Goal: Information Seeking & Learning: Learn about a topic

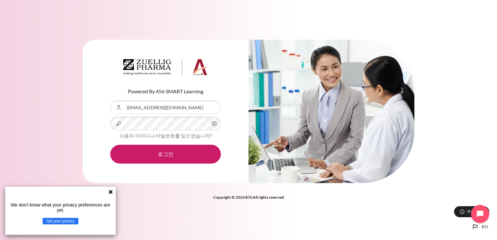
click at [443, 75] on div "Powered By 456 SMART Learning 사용자 아이디 [EMAIL_ADDRESS][DOMAIN_NAME] 비밀번호 사용자 아이디…" at bounding box center [248, 115] width 497 height 171
click at [13, 34] on div "Powered By 456 SMART Learning 사용자 아이디 [EMAIL_ADDRESS][DOMAIN_NAME] 비밀번호 사용자 아이디…" at bounding box center [248, 115] width 497 height 171
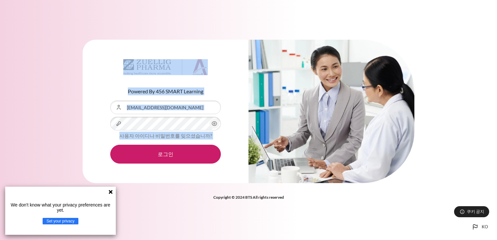
drag, startPoint x: 242, startPoint y: 21, endPoint x: 734, endPoint y: 84, distance: 496.1
click at [497, 84] on html "메인 콘텐츠로 건너뛰기 ko Bahasa Indonesia ‎(id)‎ Bahasa Melayu ‎(ms)‎ English ‎(en)‎ Tag…" at bounding box center [248, 120] width 497 height 240
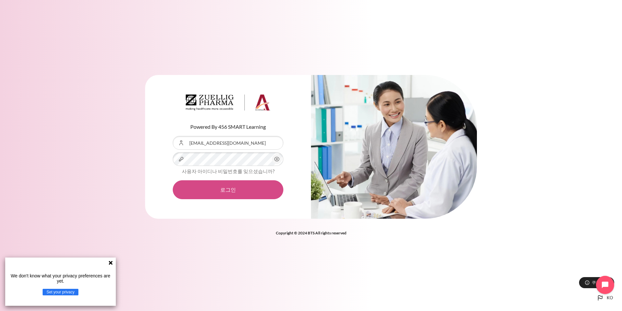
click at [215, 188] on button "로그인" at bounding box center [228, 189] width 111 height 19
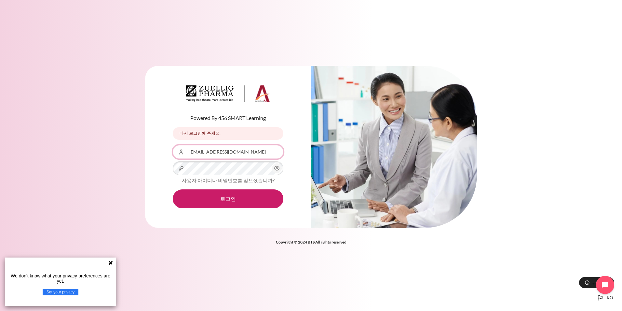
drag, startPoint x: 231, startPoint y: 150, endPoint x: 146, endPoint y: 154, distance: 85.4
click at [146, 154] on div "Powered By 456 SMART Learning 다시 로그인해 주세요. 다시 로그인해 주세요. 사용자 아이디 uchjeong@ndrug.…" at bounding box center [228, 147] width 166 height 162
click at [184, 166] on div "비밀번호" at bounding box center [228, 168] width 111 height 14
drag, startPoint x: 219, startPoint y: 151, endPoint x: 215, endPoint y: 152, distance: 4.3
click at [177, 151] on input "zuellig@2025" at bounding box center [228, 152] width 111 height 14
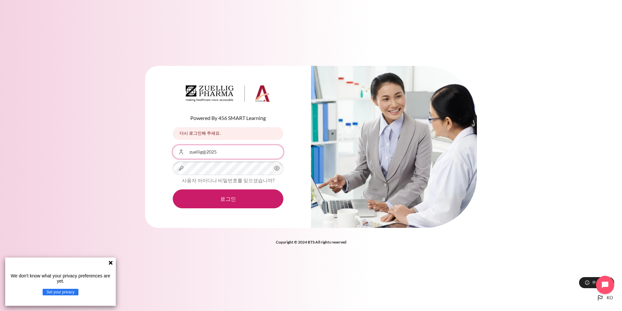
drag, startPoint x: 224, startPoint y: 151, endPoint x: 170, endPoint y: 151, distance: 53.7
click at [170, 151] on div "Powered By 456 SMART Learning 다시 로그인해 주세요. 다시 로그인해 주세요. 사용자 아이디 zuellig@2025 비밀…" at bounding box center [228, 147] width 166 height 162
type input "uchjeong@"
click at [169, 163] on div "Powered By 456 SMART Learning 다시 로그인해 주세요. 다시 로그인해 주세요. 사용자 아이디 uchjeong@ 비밀번호 …" at bounding box center [228, 147] width 166 height 162
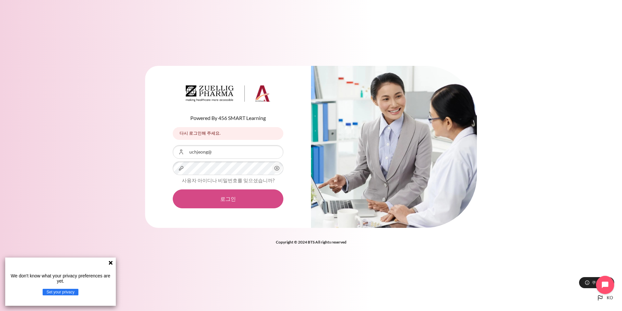
click at [197, 201] on button "로그인" at bounding box center [228, 198] width 111 height 19
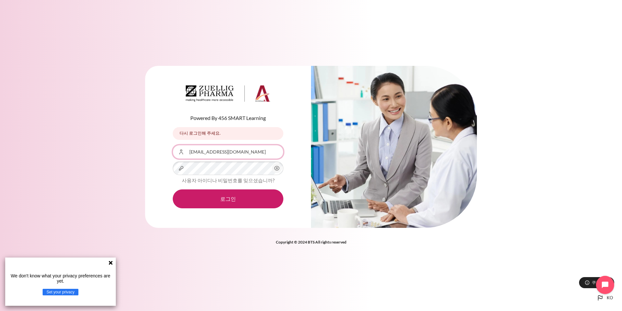
drag, startPoint x: 238, startPoint y: 152, endPoint x: 174, endPoint y: 153, distance: 63.1
click at [174, 153] on input "[EMAIL_ADDRESS][DOMAIN_NAME]" at bounding box center [228, 152] width 111 height 14
type input "ucjung10@zuelligpharma.com"
click at [146, 179] on div "Powered By 456 SMART Learning 다시 로그인해 주세요. 다시 로그인해 주세요. 사용자 아이디 ucjung10@zuelli…" at bounding box center [228, 147] width 166 height 162
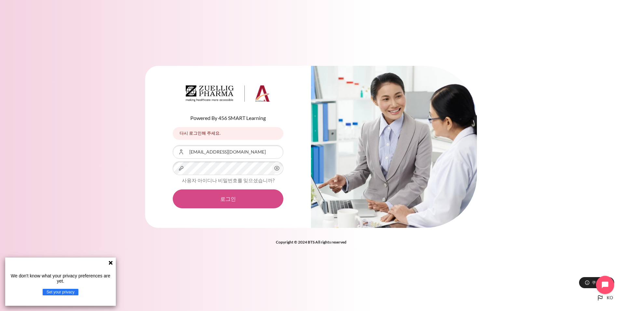
click at [242, 197] on button "로그인" at bounding box center [228, 198] width 111 height 19
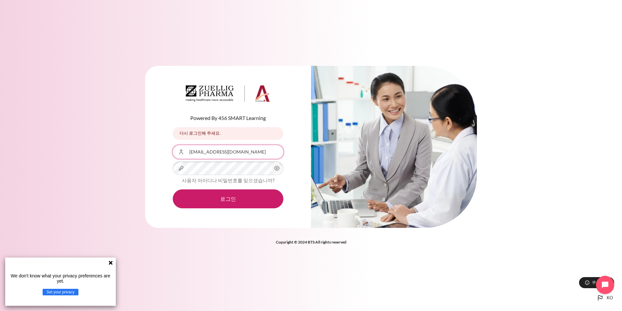
click at [235, 151] on input "[EMAIL_ADDRESS][DOMAIN_NAME]" at bounding box center [228, 152] width 111 height 14
drag, startPoint x: 235, startPoint y: 151, endPoint x: 187, endPoint y: 151, distance: 47.5
click at [187, 151] on input "[EMAIL_ADDRESS][DOMAIN_NAME]" at bounding box center [228, 152] width 111 height 14
click at [202, 154] on input "[EMAIL_ADDRESS][DOMAIN_NAME]" at bounding box center [228, 152] width 111 height 14
type input "[EMAIL_ADDRESS][DOMAIN_NAME]"
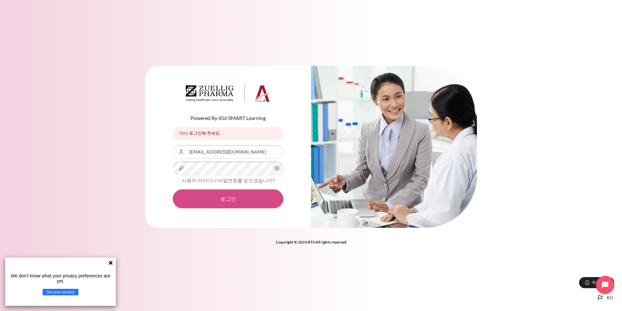
click at [226, 195] on button "로그인" at bounding box center [228, 198] width 111 height 19
click at [220, 200] on button "로그인" at bounding box center [228, 198] width 111 height 19
click at [143, 142] on div "Powered By 456 SMART Learning 다시 로그인해 주세요. 다시 로그인해 주세요. 사용자 아이디 uchjeong@ndrug.…" at bounding box center [311, 150] width 622 height 189
click at [277, 167] on circle "내용" at bounding box center [277, 168] width 2 height 2
click at [224, 195] on button "로그인" at bounding box center [228, 198] width 111 height 19
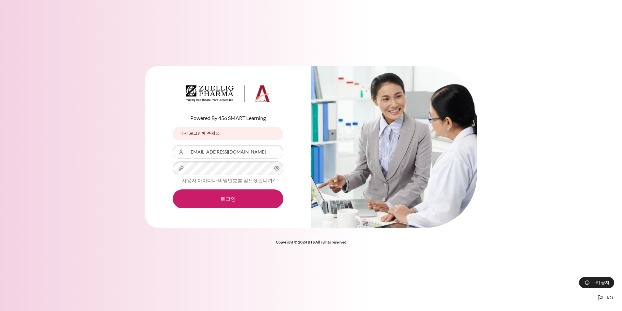
click at [224, 195] on button "로그인" at bounding box center [228, 198] width 111 height 19
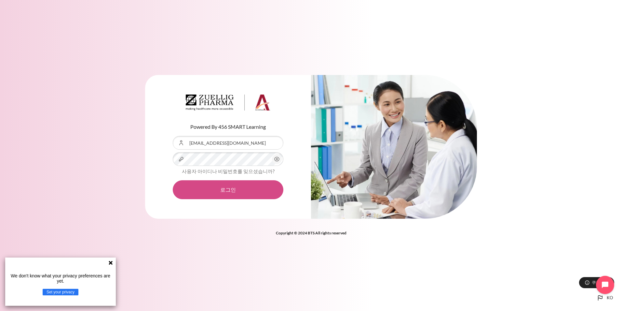
click at [210, 191] on button "로그인" at bounding box center [228, 189] width 111 height 19
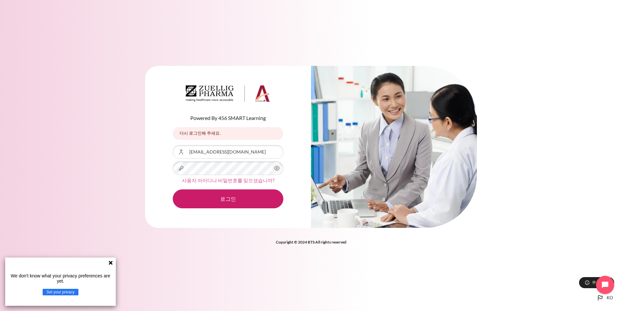
click at [236, 178] on link "사용자 아이디나 비밀번호를 잊으셨습니까?" at bounding box center [228, 180] width 93 height 6
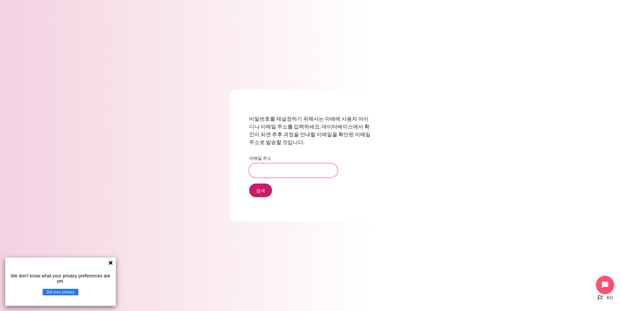
click at [281, 173] on input "이메일 주소" at bounding box center [293, 170] width 88 height 14
type input "uchjeong@ndrug.net"
click at [264, 189] on input "검색" at bounding box center [260, 190] width 23 height 14
click at [260, 189] on input "검색" at bounding box center [260, 190] width 23 height 14
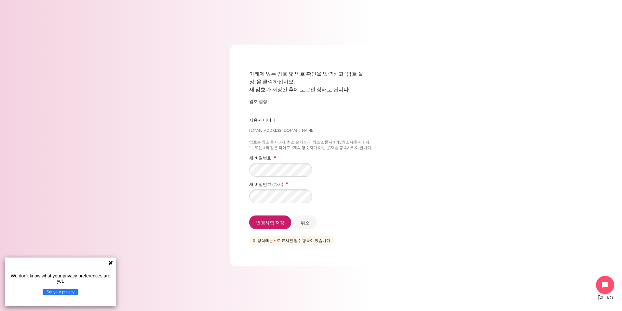
click at [216, 183] on div "아래에 있는 암호 및 암호 확인을 입력하고 "암호 설정"을 클릭하십시오. 새 암호가 저장된 후에 로그인 상태로 됩니다. 암호 설정 uchjeo…" at bounding box center [311, 155] width 622 height 260
click at [267, 219] on input "변경사항 저장" at bounding box center [270, 222] width 42 height 14
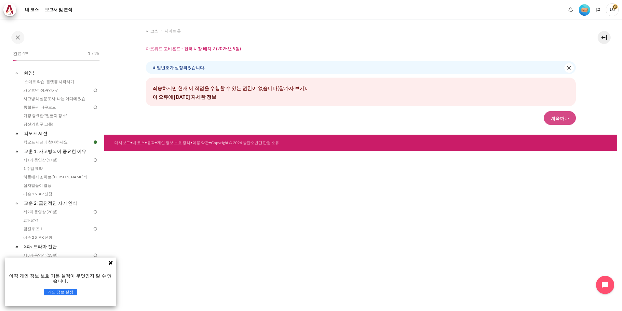
click at [568, 117] on button "계속하다" at bounding box center [560, 118] width 32 height 14
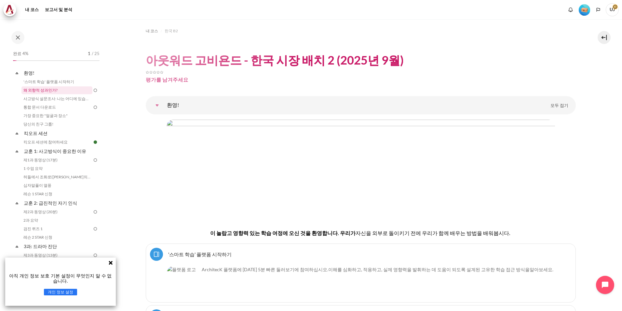
click at [54, 88] on link "왜 외향적 성과인가?" at bounding box center [56, 90] width 71 height 8
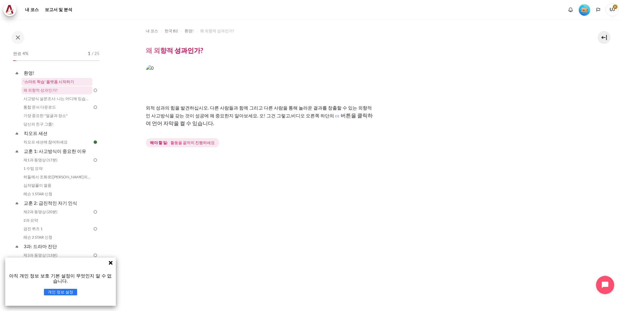
click at [50, 83] on link "'스마트 학습' 플랫폼 시작하기" at bounding box center [56, 82] width 71 height 8
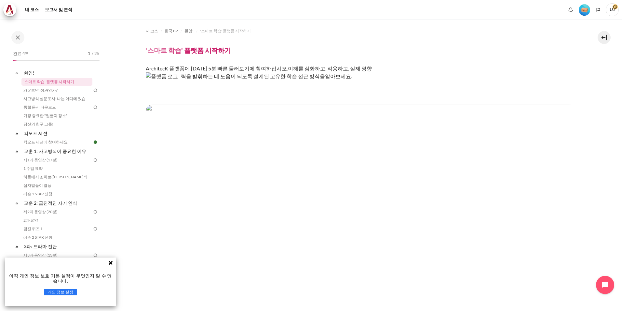
click at [285, 133] on img "콘텐츠" at bounding box center [361, 137] width 430 height 67
click at [276, 152] on img "콘텐츠" at bounding box center [361, 137] width 430 height 67
click at [606, 284] on icon "Open chat widget" at bounding box center [609, 285] width 10 height 10
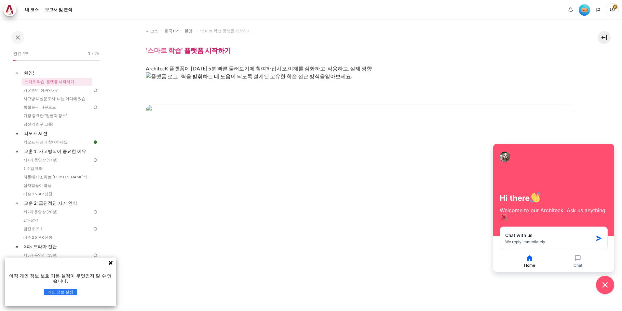
click at [292, 75] on span "이해를 심화하고, 적용하고, 실제 영향력을 발휘하는 데 도움이 되도록 설계된 고유한 학습 접근 방식을" at bounding box center [276, 72] width 191 height 14
click at [157, 90] on img "콘텐츠" at bounding box center [162, 88] width 33 height 32
click at [602, 238] on icon "button" at bounding box center [599, 238] width 7 height 7
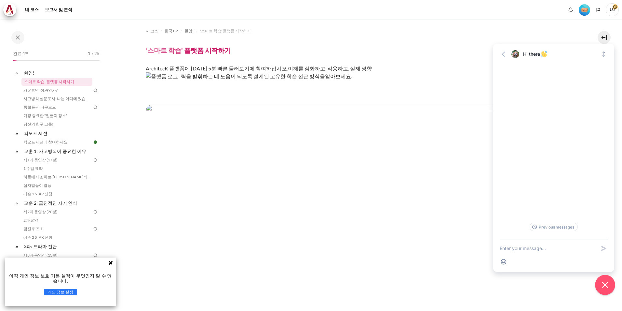
click at [604, 287] on icon "Close chat widget" at bounding box center [606, 285] width 10 height 10
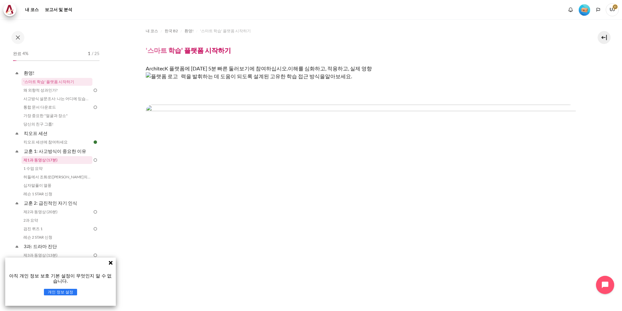
click at [43, 160] on link "제1과 동영상 (17분)" at bounding box center [56, 160] width 71 height 8
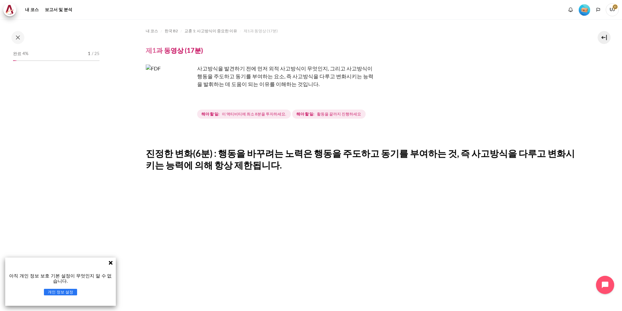
click at [184, 101] on img "콘텐츠" at bounding box center [170, 88] width 49 height 49
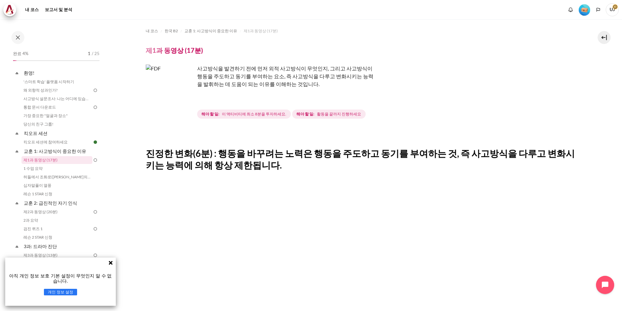
click at [184, 101] on img "콘텐츠" at bounding box center [170, 88] width 49 height 49
click at [168, 88] on img "콘텐츠" at bounding box center [170, 88] width 49 height 49
click at [222, 78] on font "사고방식을 발견하기 전에 먼저 외적 사고방식이 무엇인지, 그리고 사고방식이 행동을 주도하고 동기를 부여하는 요소, 즉 사고방식을 다루고 변화시…" at bounding box center [285, 76] width 176 height 22
click at [174, 85] on img "콘텐츠" at bounding box center [170, 88] width 49 height 49
click at [65, 290] on button "개인 정보 설정" at bounding box center [61, 291] width 34 height 7
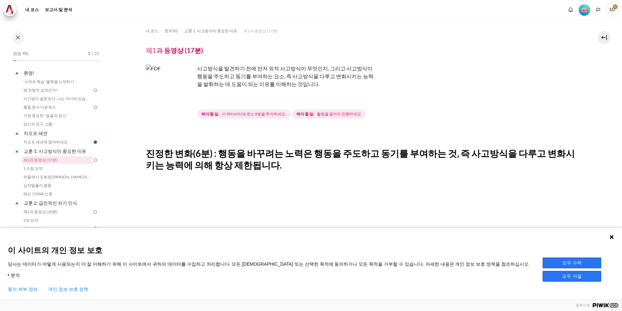
click at [586, 258] on button "모두 수락" at bounding box center [572, 262] width 59 height 11
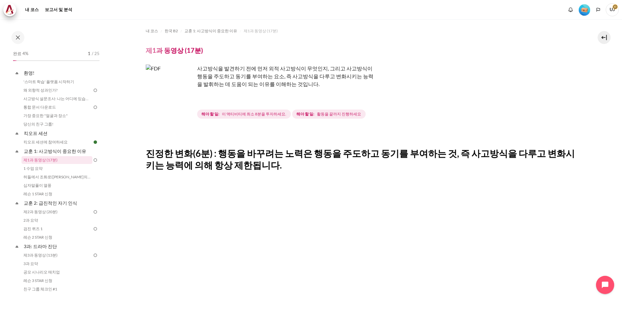
click at [187, 101] on img "콘텐츠" at bounding box center [170, 88] width 49 height 49
click at [185, 101] on img "콘텐츠" at bounding box center [170, 88] width 49 height 49
click at [159, 90] on img "콘텐츠" at bounding box center [170, 88] width 49 height 49
click at [164, 76] on img "콘텐츠" at bounding box center [170, 88] width 49 height 49
click at [28, 160] on link "제1과 동영상 (17분)" at bounding box center [56, 160] width 71 height 8
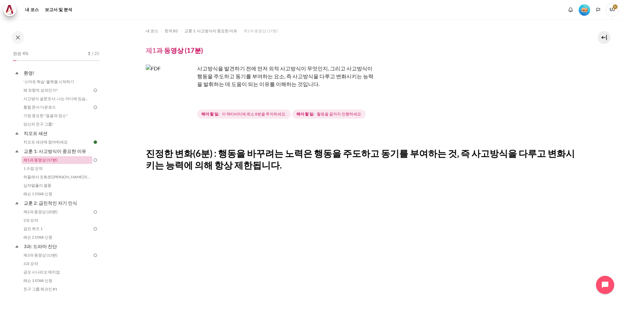
click at [28, 160] on link "제1과 동영상 (17분)" at bounding box center [56, 160] width 71 height 8
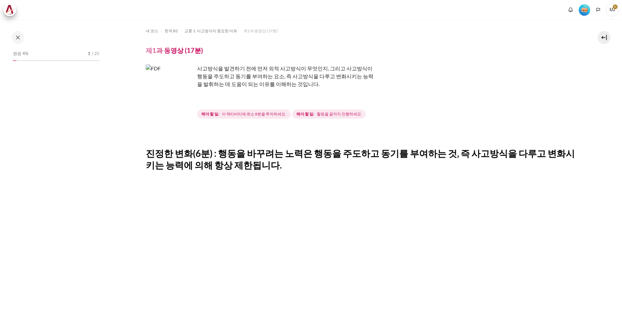
click at [185, 102] on img "콘텐츠" at bounding box center [170, 88] width 49 height 49
click at [185, 99] on img "콘텐츠" at bounding box center [170, 88] width 49 height 49
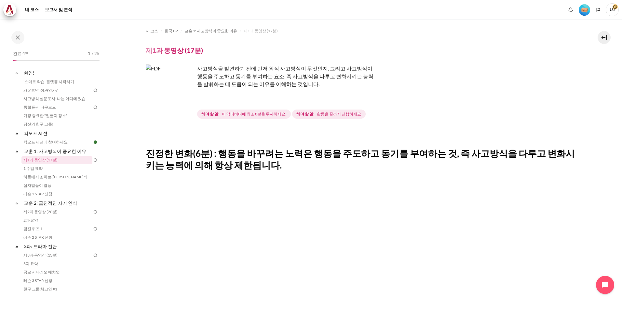
click at [185, 99] on img "콘텐츠" at bounding box center [170, 88] width 49 height 49
click at [231, 76] on font "사고방식을 발견하기 전에 먼저 외적 사고방식이 무엇인지, 그리고 사고방식이 행동을 주도하고 동기를 부여하는 요소, 즉 사고방식을 다루고 변화시…" at bounding box center [285, 76] width 176 height 22
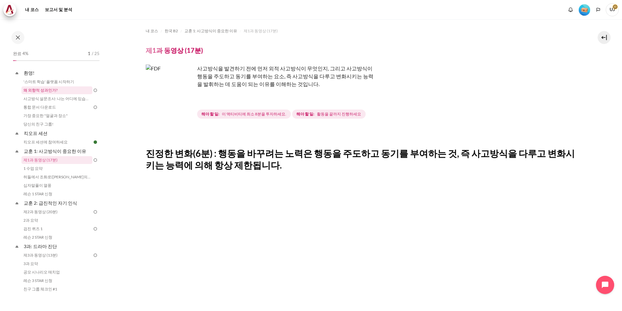
click at [46, 88] on link "왜 외향적 성과인가?" at bounding box center [56, 90] width 71 height 8
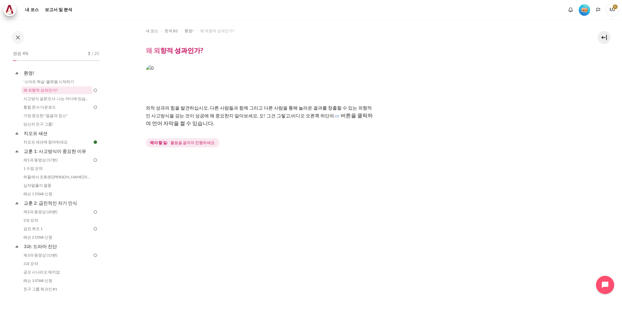
click at [191, 142] on span "활동을 끝까지 진행하세요" at bounding box center [193, 143] width 44 height 6
click at [169, 99] on img "콘텐츠" at bounding box center [260, 81] width 228 height 35
click at [359, 108] on span "외적 성과의 힘을 발견하십시오. 다른 사람들과 함께 그리고 다른 사람을 통해 놀라운 결과를 창출할 수 있는 외향적인 사고방식을 갖는 것이 성공…" at bounding box center [259, 111] width 226 height 13
click at [600, 286] on button "Open chat widget" at bounding box center [605, 284] width 20 height 20
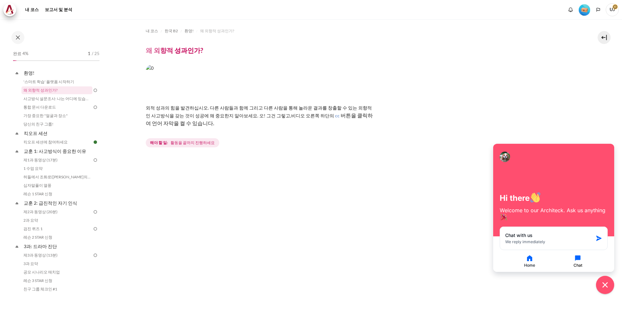
click at [577, 260] on icon "button" at bounding box center [578, 258] width 8 height 8
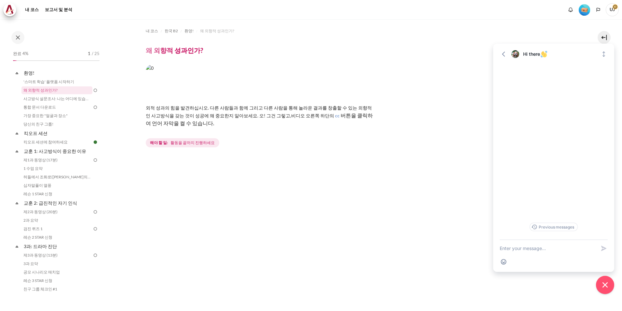
click at [441, 156] on div "내 코스 한국 B2 환영! 왜 외향적 성과인가? 왜 외향적 성과인가? 비디오 오른쪽 하단의 cc 완료 요건" at bounding box center [361, 245] width 430 height 452
click at [603, 53] on icon "Expand" at bounding box center [604, 54] width 7 height 7
click at [437, 148] on div "해야 할 일: 활동을 끝까지 진행하세요" at bounding box center [361, 143] width 430 height 12
click at [607, 285] on icon "Close chat widget" at bounding box center [606, 285] width 10 height 10
click at [170, 107] on span "외적 성과의 힘을 발견하십시오. 다른 사람들과 함께 그리고 다른 사람을 통해 놀라운 결과를 창출할 수 있는 외향적인 사고방식을 갖는 것이 성공…" at bounding box center [259, 111] width 226 height 13
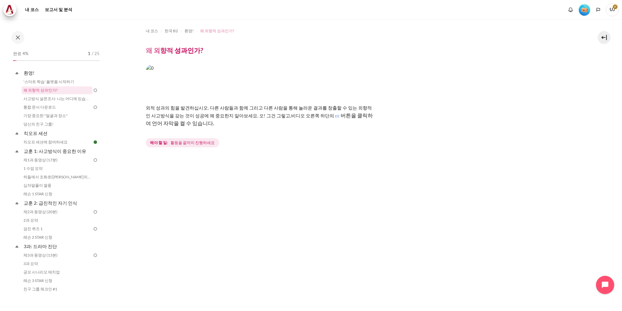
click at [210, 31] on span "왜 외향적 성과인가?" at bounding box center [217, 31] width 34 height 6
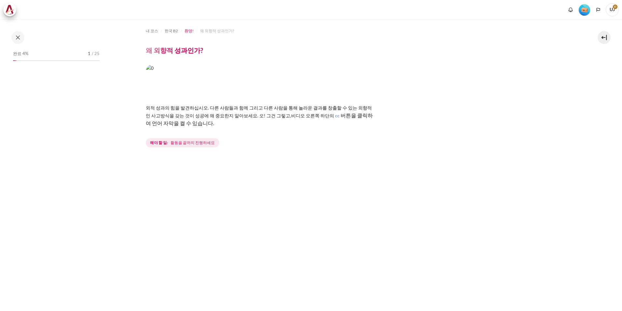
click at [185, 31] on span "환영!" at bounding box center [189, 31] width 9 height 6
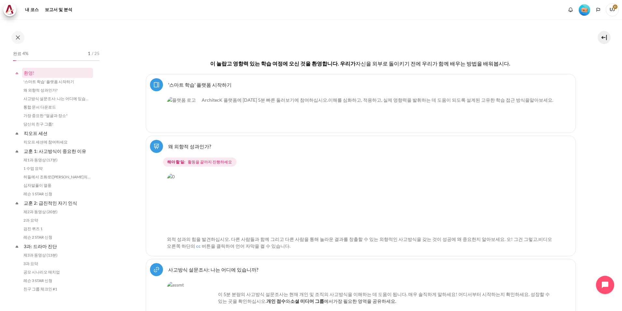
scroll to position [187, 0]
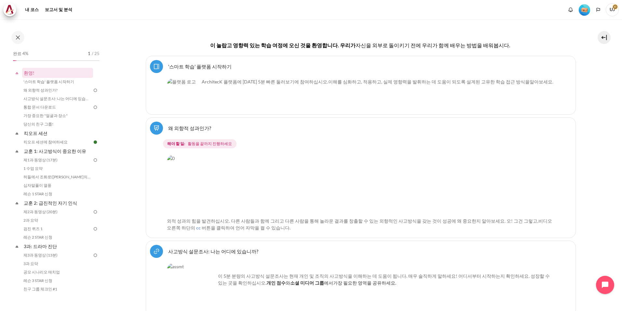
click at [248, 81] on font "ArchitecK 플랫폼에 [DATE] 5분 빠른 둘러보기에 참여하십시오. 이해를 심화하고, 적용하고, 실제 영향력을 발휘하는 데 도움이 되도…" at bounding box center [378, 82] width 352 height 6
click at [336, 196] on img "Content" at bounding box center [356, 184] width 379 height 59
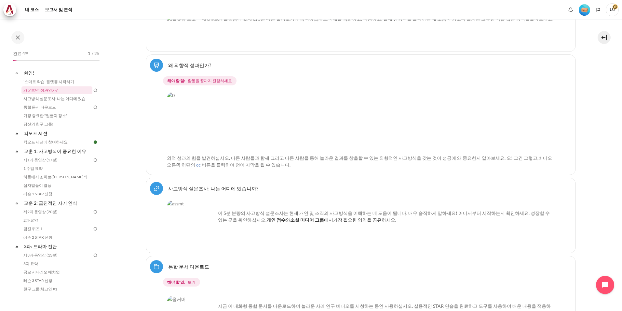
scroll to position [253, 0]
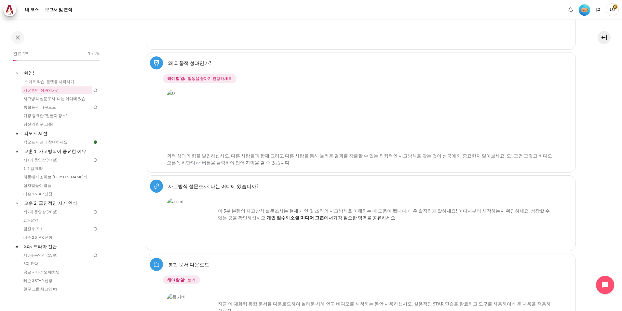
click at [166, 161] on div "Select activity Why Outward Performance? 왜 외향적 성과인가? [GEOGRAPHIC_DATA] cc" at bounding box center [361, 112] width 430 height 120
click at [218, 187] on link "사고방식 설문조사: 나는 어디에 있습니까? URL" at bounding box center [213, 186] width 90 height 6
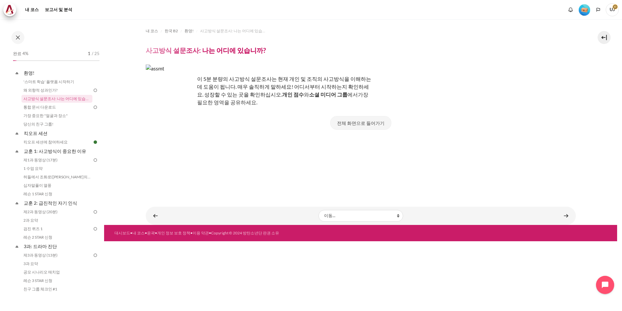
click at [376, 120] on button "전체 화면으로 들어가기" at bounding box center [360, 123] width 61 height 14
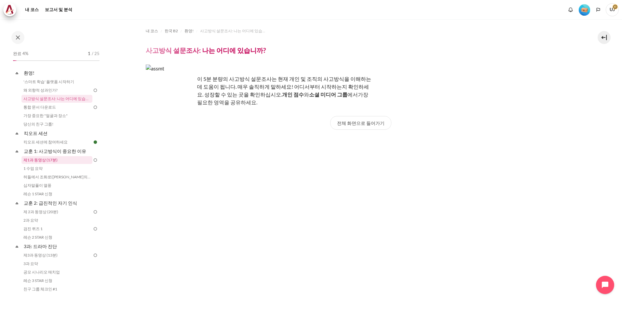
click at [55, 158] on link "제1과 동영상 (17분)" at bounding box center [56, 160] width 71 height 8
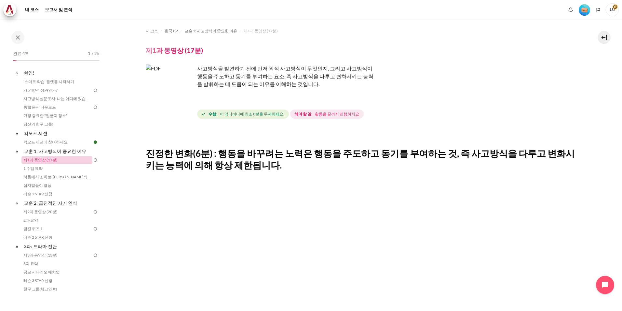
click at [55, 158] on link "제1과 동영상 (17분)" at bounding box center [56, 160] width 71 height 8
click at [184, 100] on img "콘텐츠" at bounding box center [170, 88] width 49 height 49
click at [186, 101] on img "콘텐츠" at bounding box center [170, 88] width 49 height 49
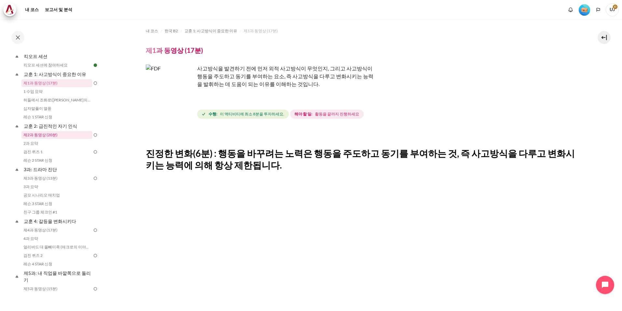
scroll to position [65, 0]
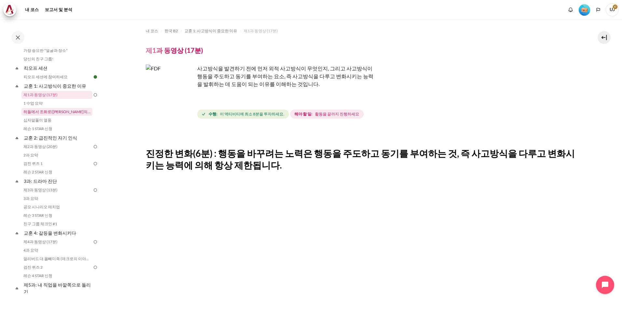
click at [56, 113] on link "허들에서 조화로([PERSON_NAME]의 이야기)" at bounding box center [56, 112] width 71 height 8
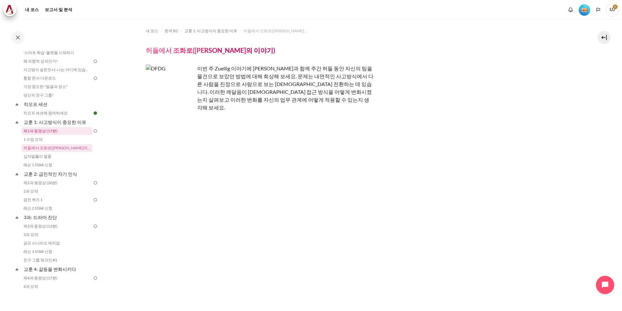
scroll to position [38, 0]
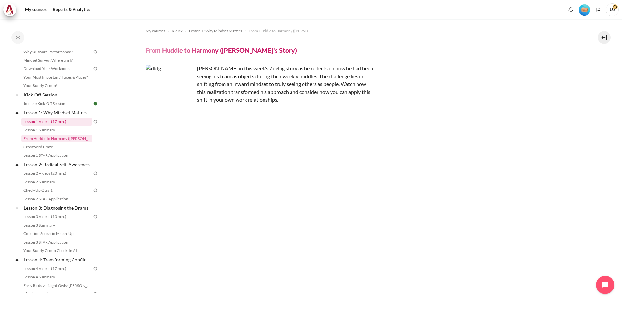
click at [62, 124] on link "Lesson 1 Videos (17 min.)" at bounding box center [56, 122] width 71 height 8
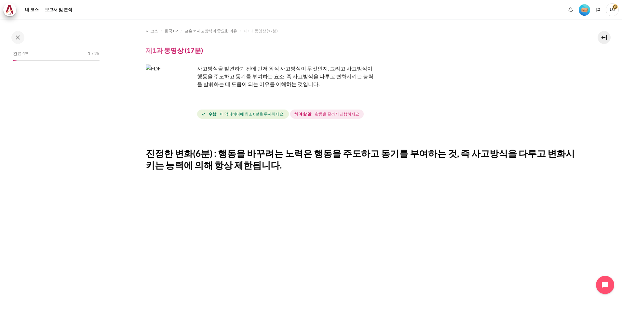
click at [186, 100] on img "콘텐츠" at bounding box center [170, 88] width 49 height 49
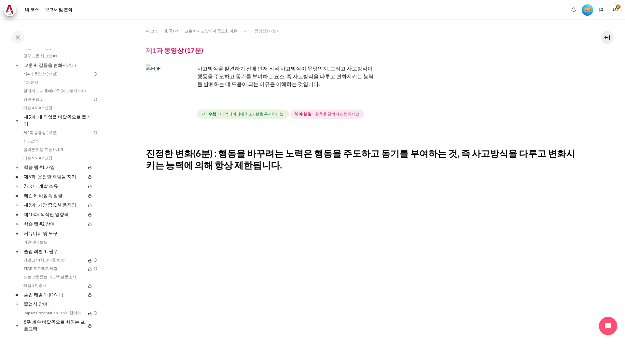
scroll to position [260, 0]
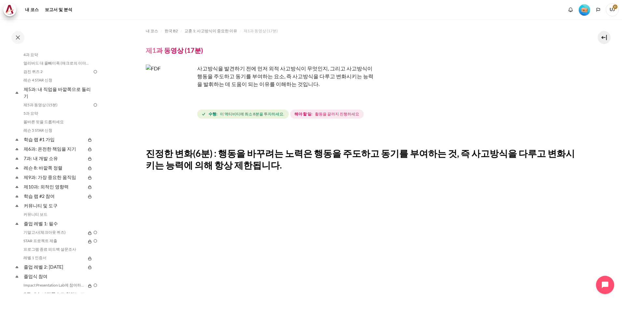
click at [185, 102] on img "콘텐츠" at bounding box center [170, 88] width 49 height 49
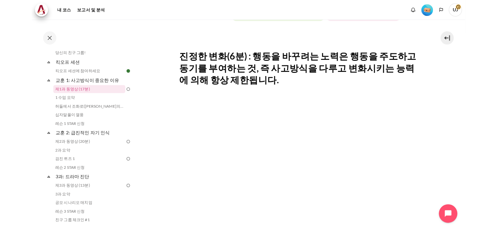
scroll to position [98, 0]
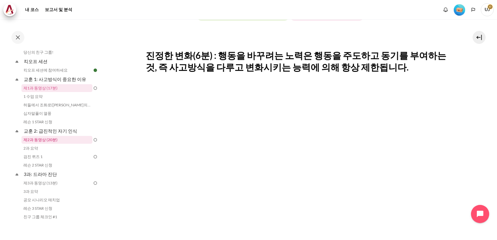
click at [37, 138] on link "제2과 동영상 (20분)" at bounding box center [56, 140] width 71 height 8
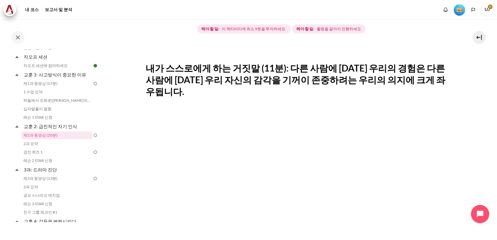
scroll to position [33, 0]
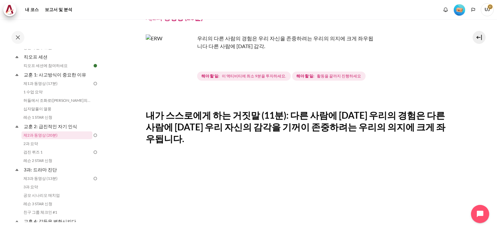
click at [187, 69] on img "콘텐츠" at bounding box center [170, 59] width 49 height 49
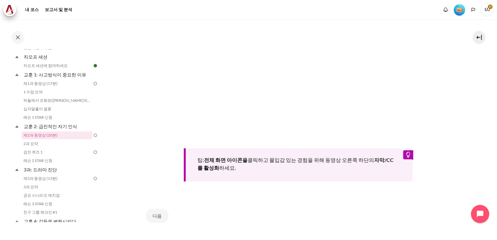
scroll to position [257, 0]
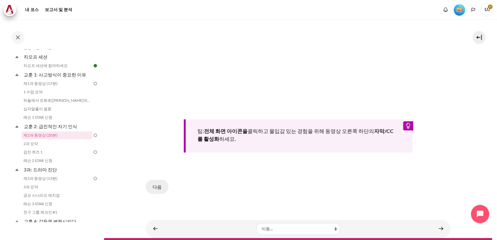
click at [152, 180] on button "다음" at bounding box center [157, 187] width 23 height 14
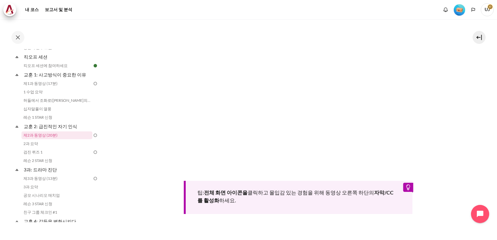
scroll to position [257, 0]
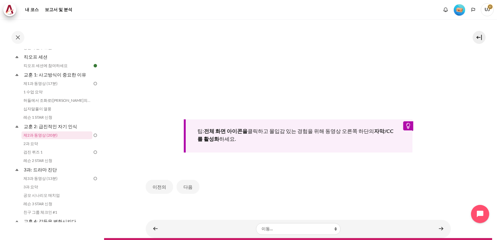
click at [406, 119] on div "팁: 전체 화면 아이콘을 클릭하고 몰입감 있는 경험을 위해 동영상 오른쪽 하단의 자막/CC를 활성화 하세요." at bounding box center [298, 135] width 229 height 33
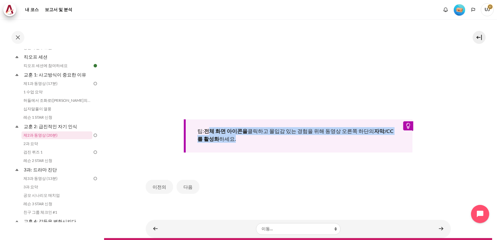
drag, startPoint x: 208, startPoint y: 119, endPoint x: 284, endPoint y: 123, distance: 76.9
click at [284, 123] on div "팁: 전체 화면 아이콘을 클릭하고 몰입감 있는 경험을 위해 동영상 오른쪽 하단의 자막/CC를 활성화 하세요." at bounding box center [298, 135] width 229 height 33
drag, startPoint x: 284, startPoint y: 123, endPoint x: 285, endPoint y: 138, distance: 14.7
click at [285, 138] on div "팁: 전체 화면 아이콘을 클릭하고 몰입감 있는 경험을 위해 동영상 오른쪽 하단의 자막/CC를 활성화 하세요." at bounding box center [298, 135] width 229 height 33
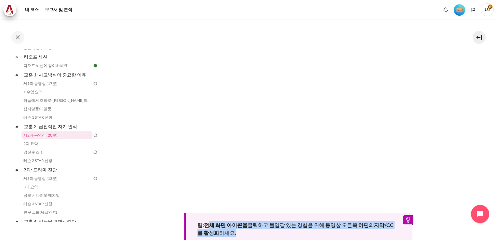
scroll to position [195, 0]
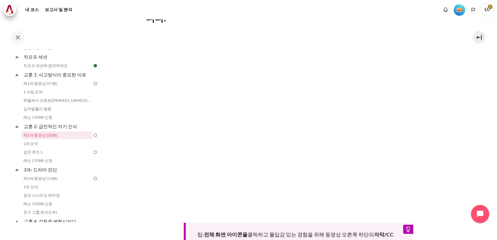
scroll to position [159, 0]
